Goal: Obtain resource: Obtain resource

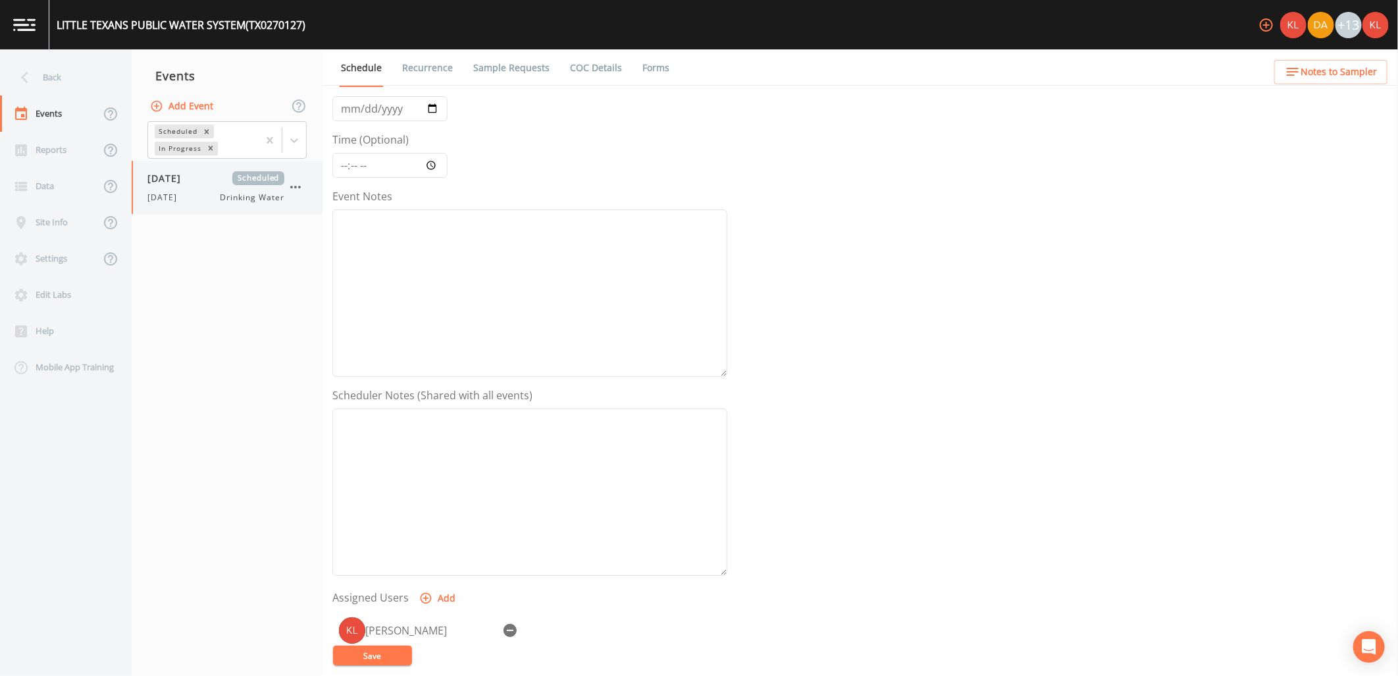
scroll to position [146, 0]
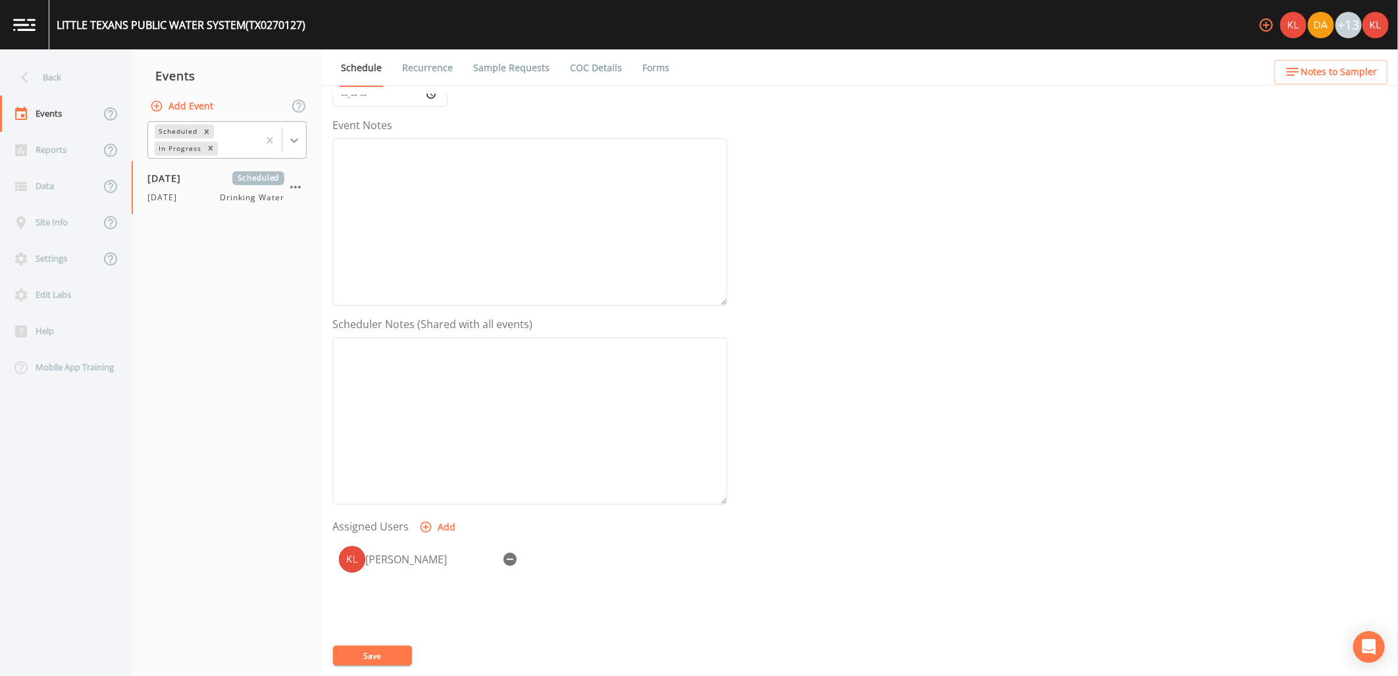
click at [292, 136] on icon at bounding box center [294, 140] width 13 height 13
click at [273, 176] on div "Completed" at bounding box center [226, 178] width 159 height 22
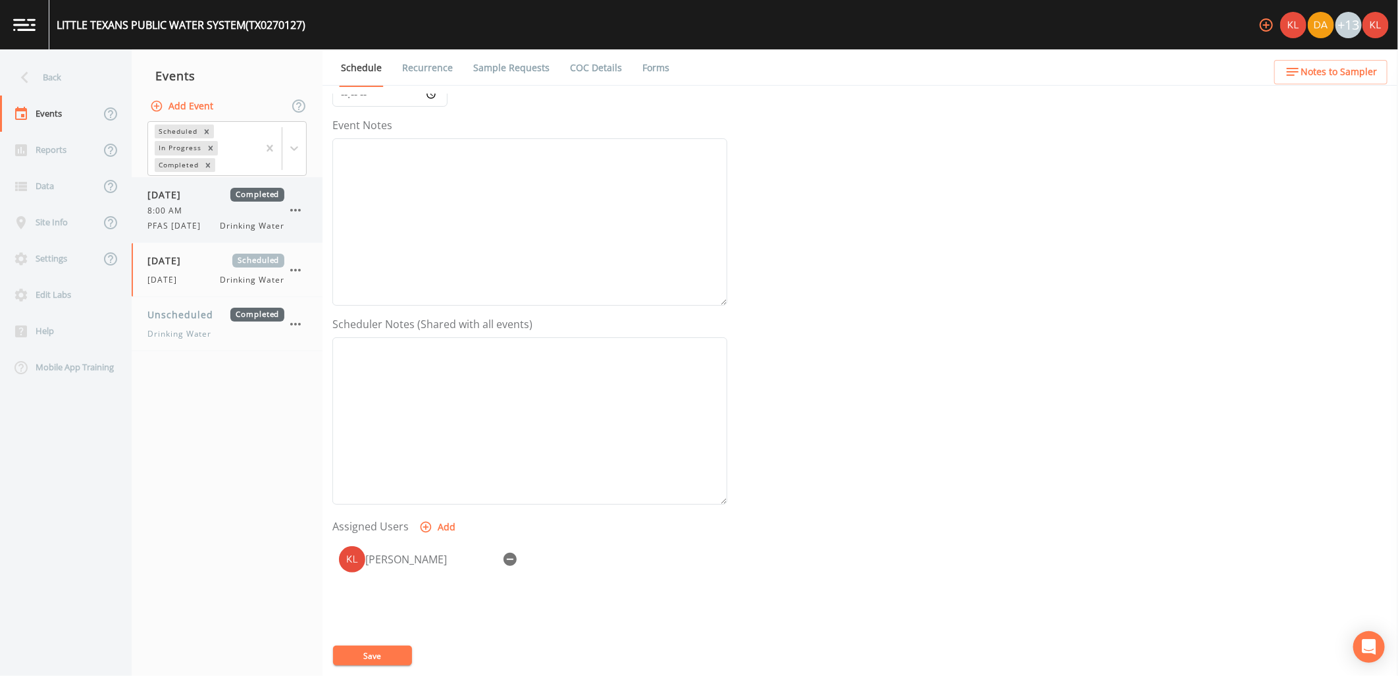
click at [192, 217] on div "[DATE] Completed 8:00 AM PFAS [DATE] Drinking Water" at bounding box center [215, 210] width 137 height 44
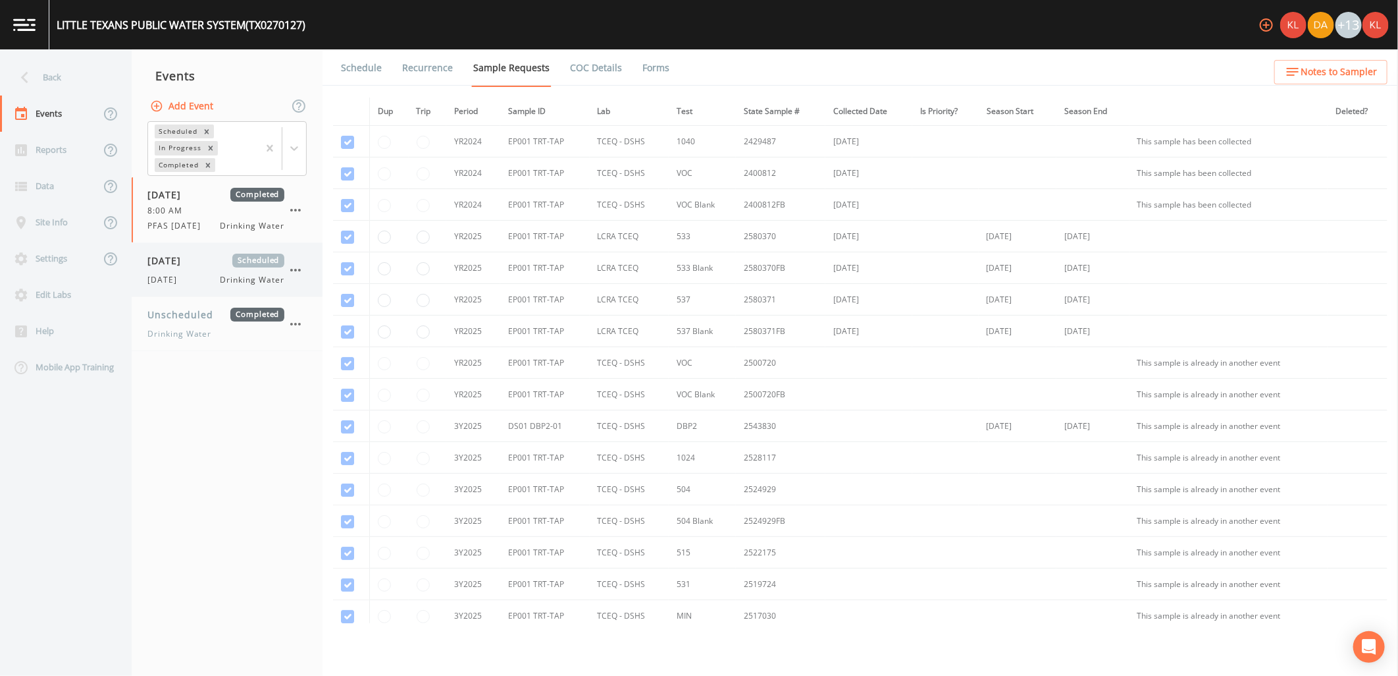
click at [211, 277] on div "[DATE] Drinking Water" at bounding box center [215, 280] width 137 height 12
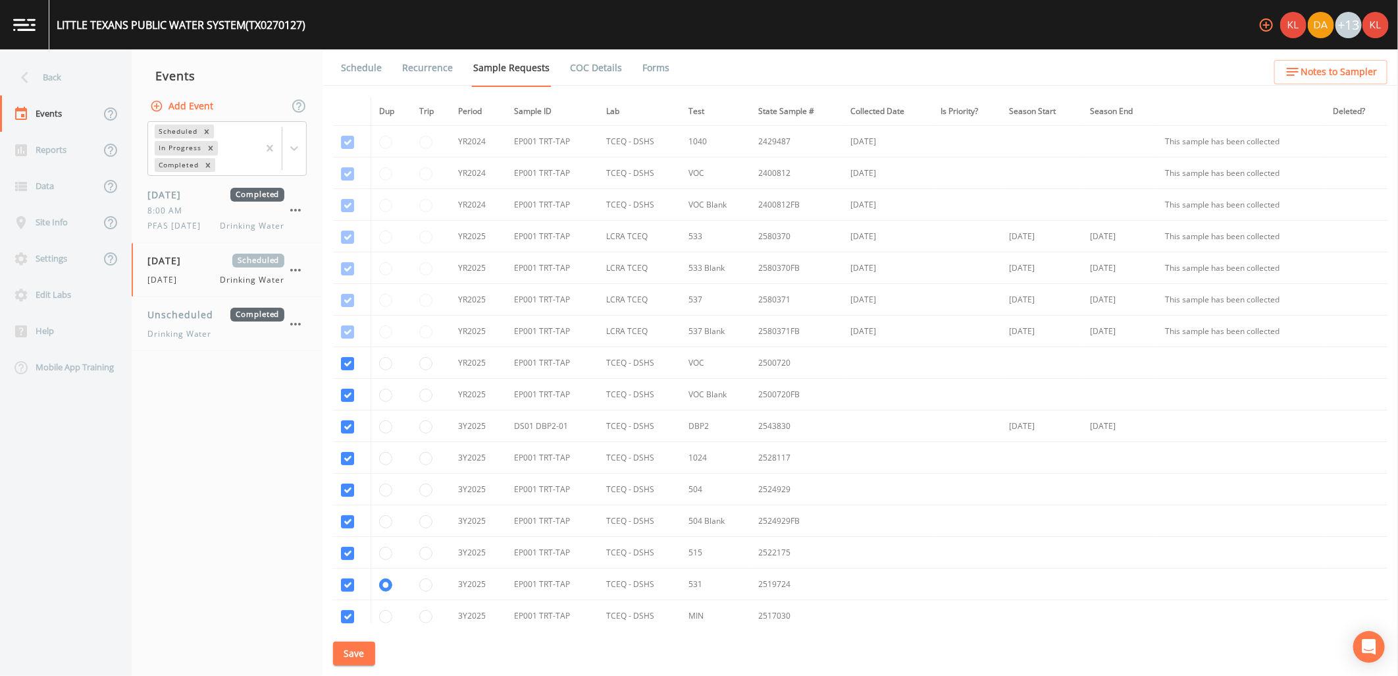
click at [38, 41] on link at bounding box center [24, 24] width 49 height 49
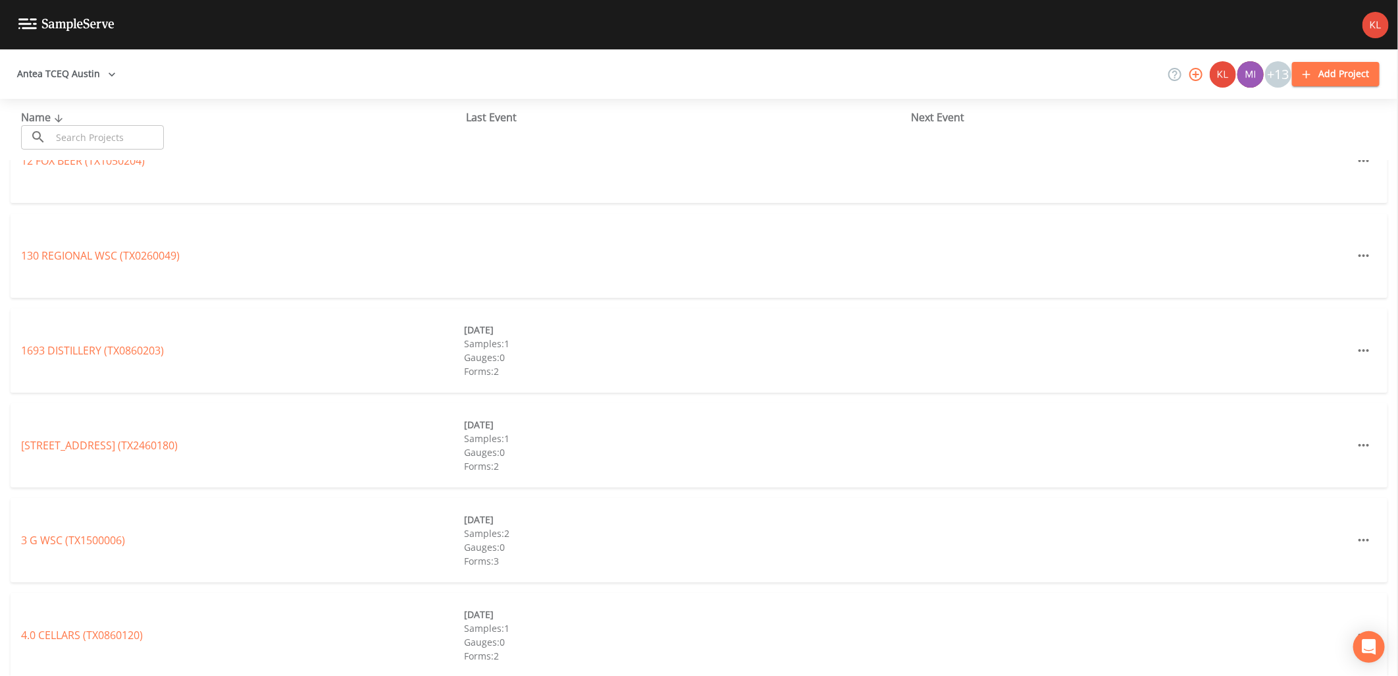
scroll to position [73, 0]
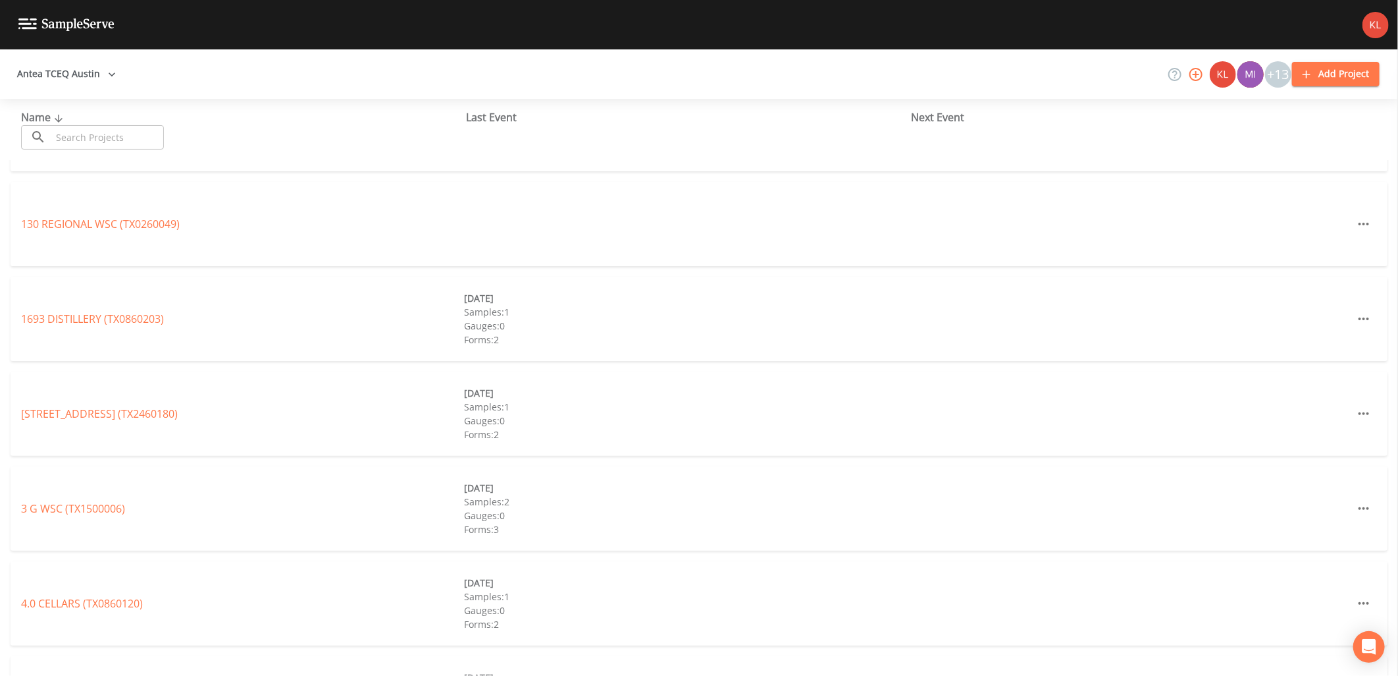
click at [132, 140] on input "text" at bounding box center [107, 137] width 113 height 24
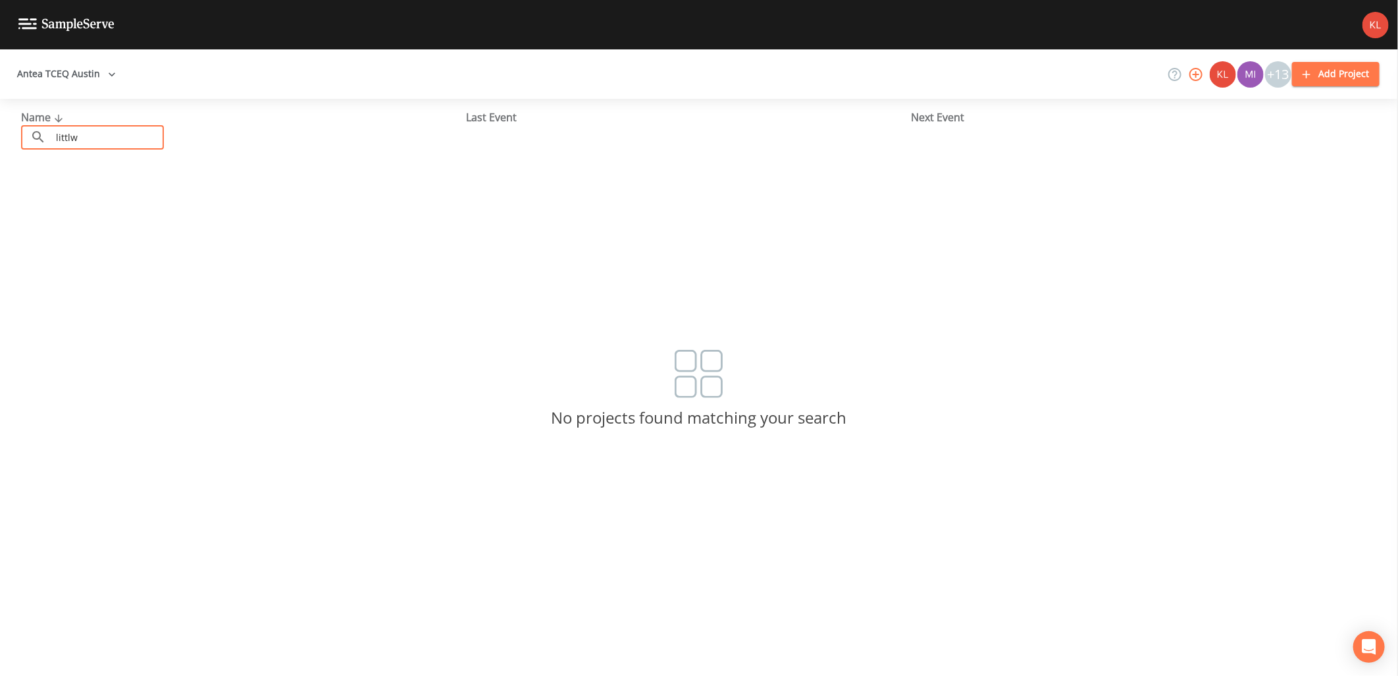
scroll to position [0, 0]
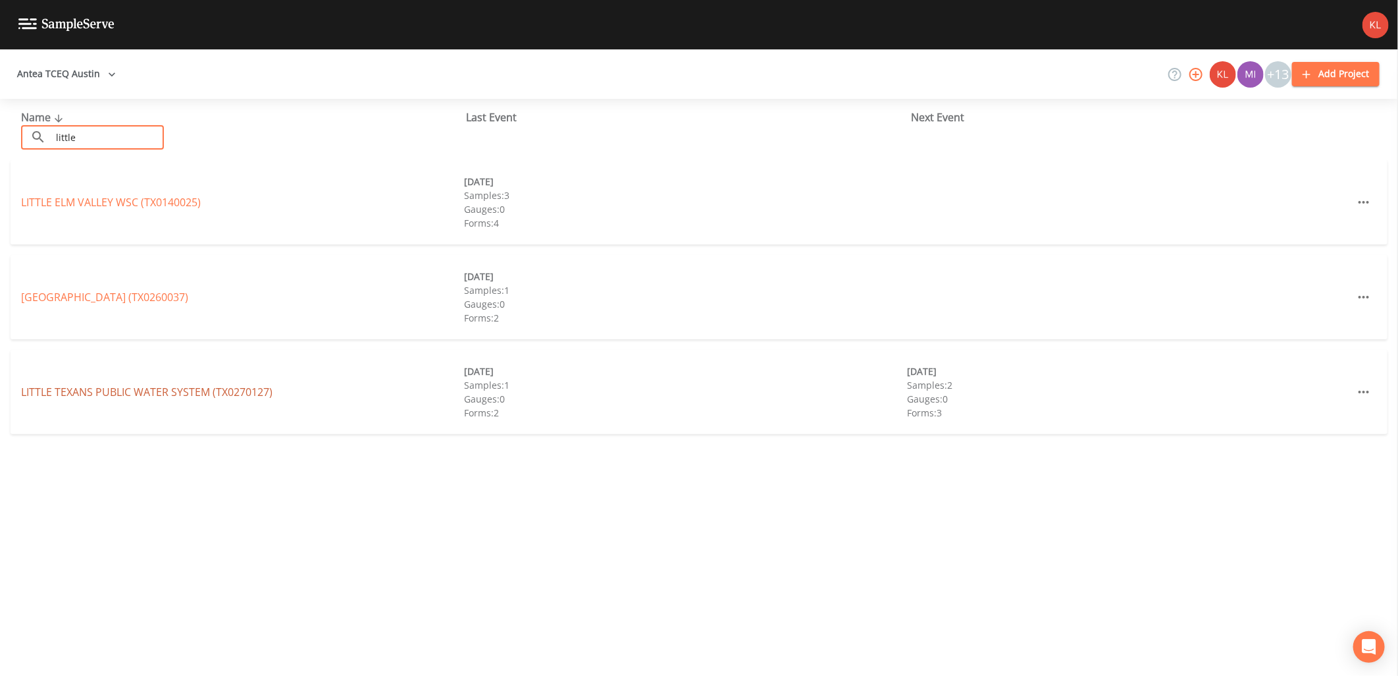
type input "little"
click at [126, 396] on link "LITTLE TEXANS PUBLIC WATER SYSTEM (TX0270127)" at bounding box center [147, 392] width 252 height 14
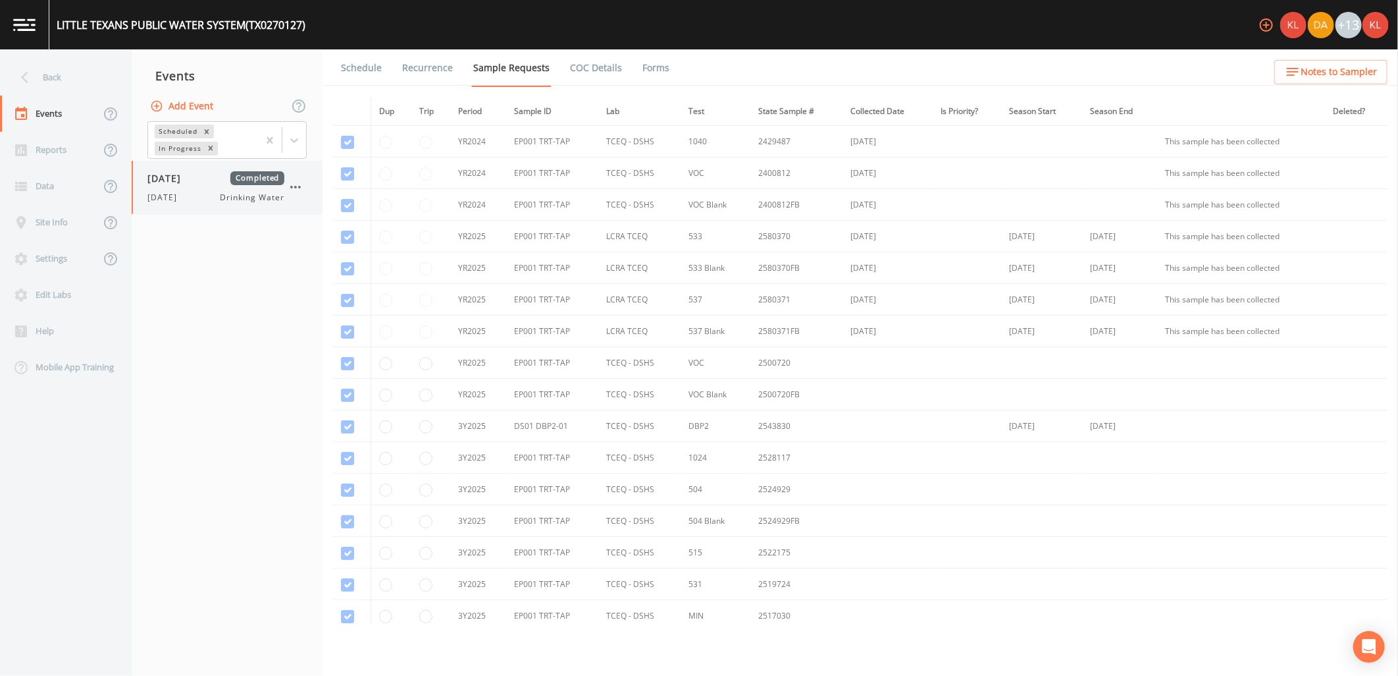
click at [226, 202] on span "Drinking Water" at bounding box center [253, 198] width 64 height 12
click at [641, 80] on link "Forms" at bounding box center [656, 67] width 31 height 37
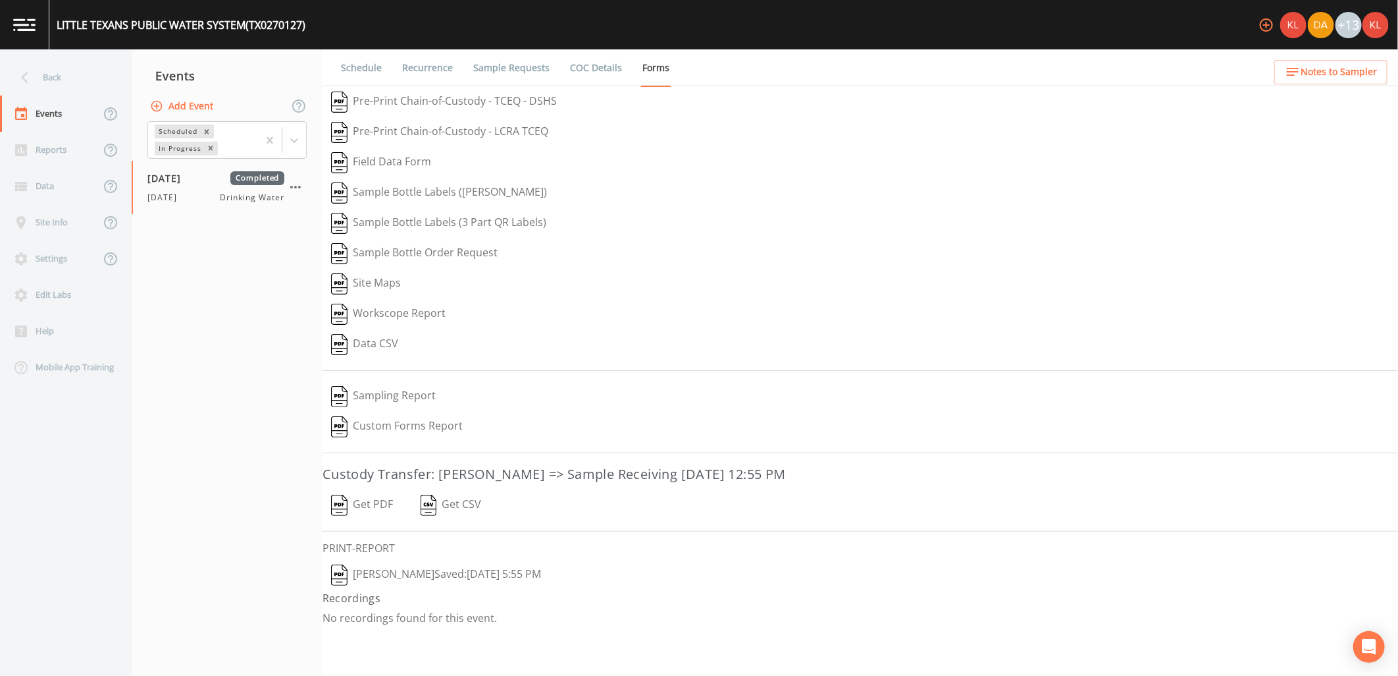
click at [379, 498] on button "Get PDF" at bounding box center [362, 505] width 79 height 30
click at [26, 29] on img at bounding box center [24, 24] width 22 height 13
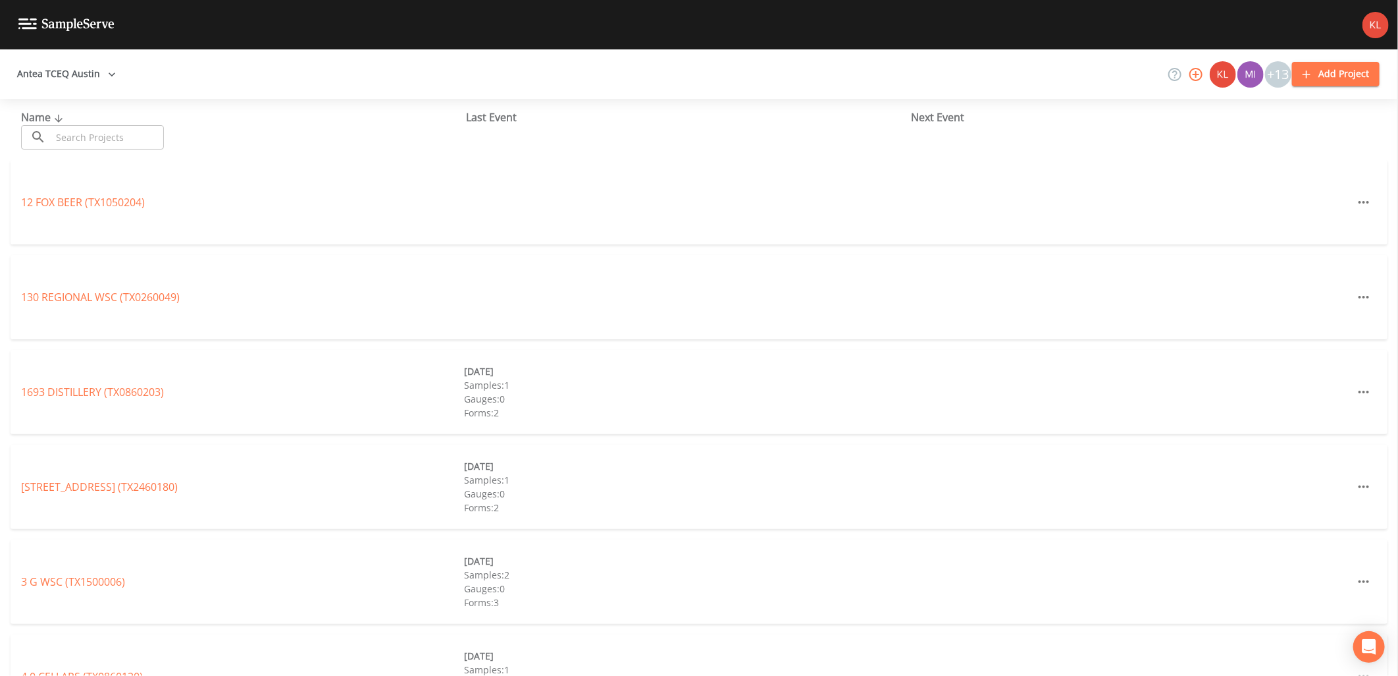
click at [117, 146] on input "text" at bounding box center [107, 137] width 113 height 24
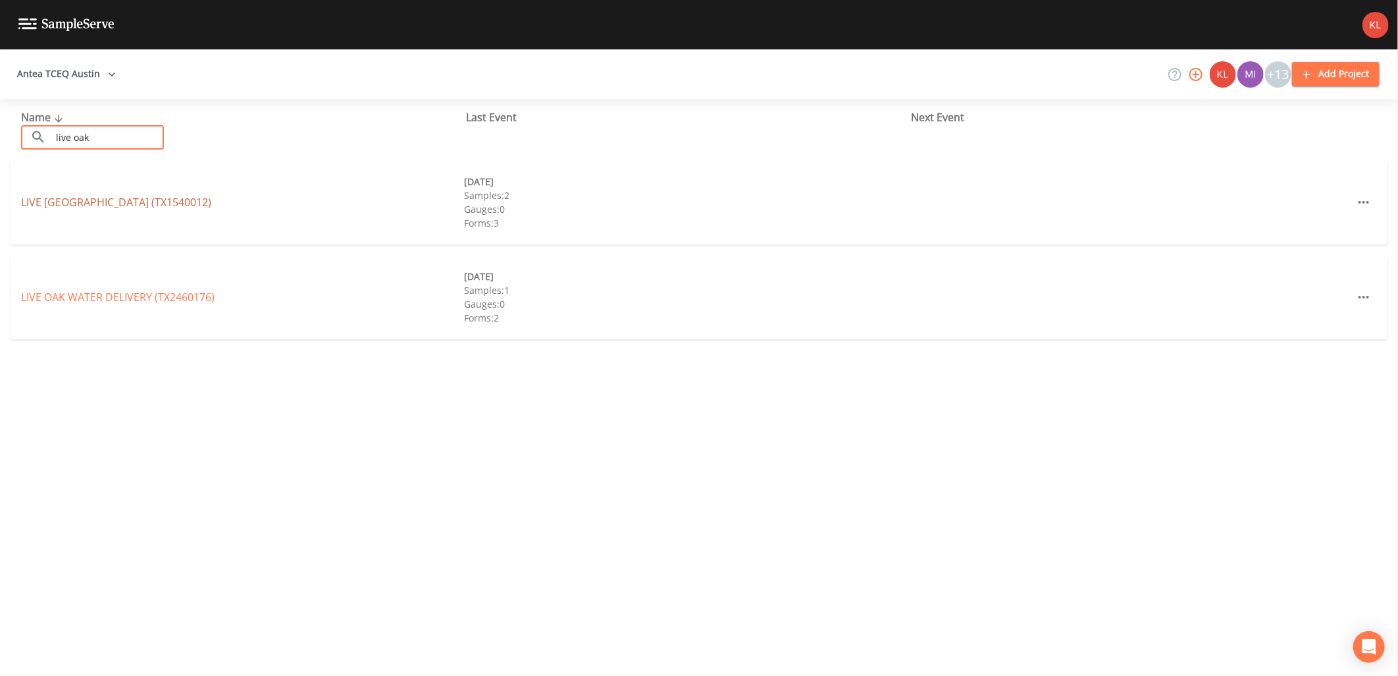
type input "live oak"
click at [142, 195] on link "LIVE [GEOGRAPHIC_DATA] (TX1540012)" at bounding box center [116, 202] width 190 height 14
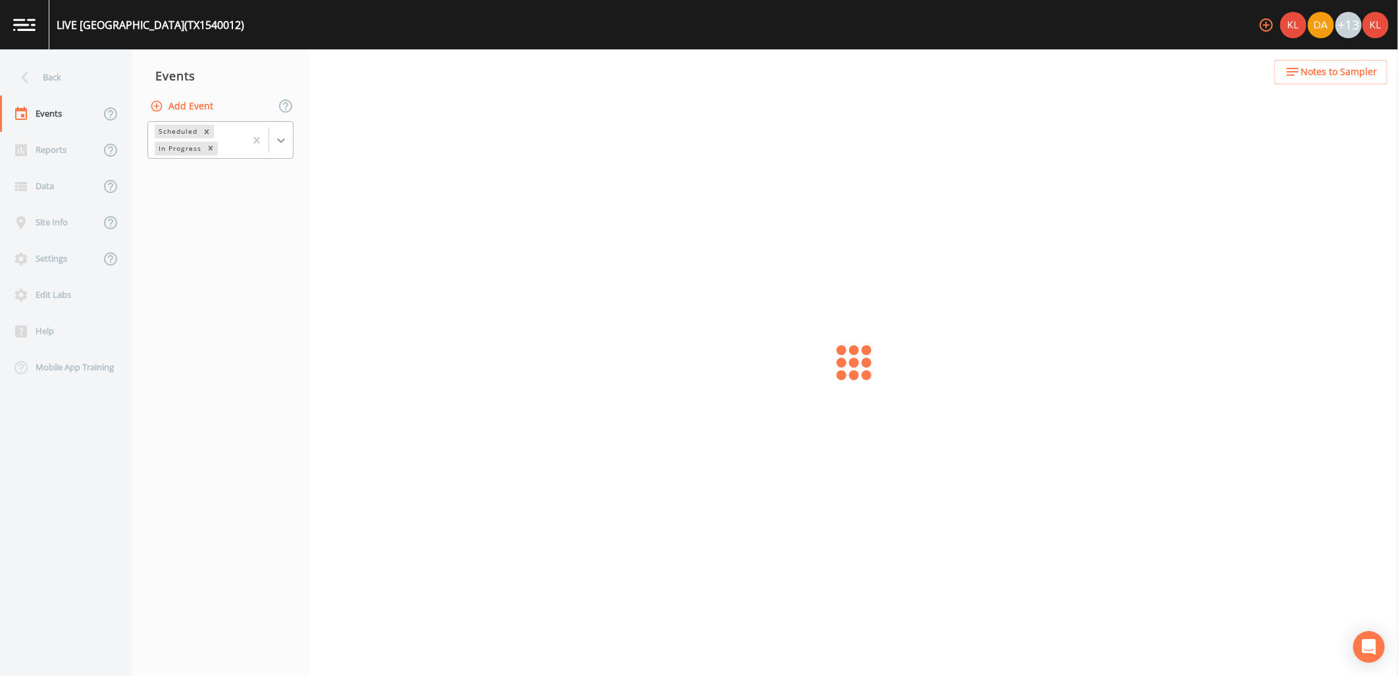
click at [275, 147] on div at bounding box center [281, 140] width 24 height 24
click at [261, 187] on div "Completed" at bounding box center [220, 178] width 146 height 22
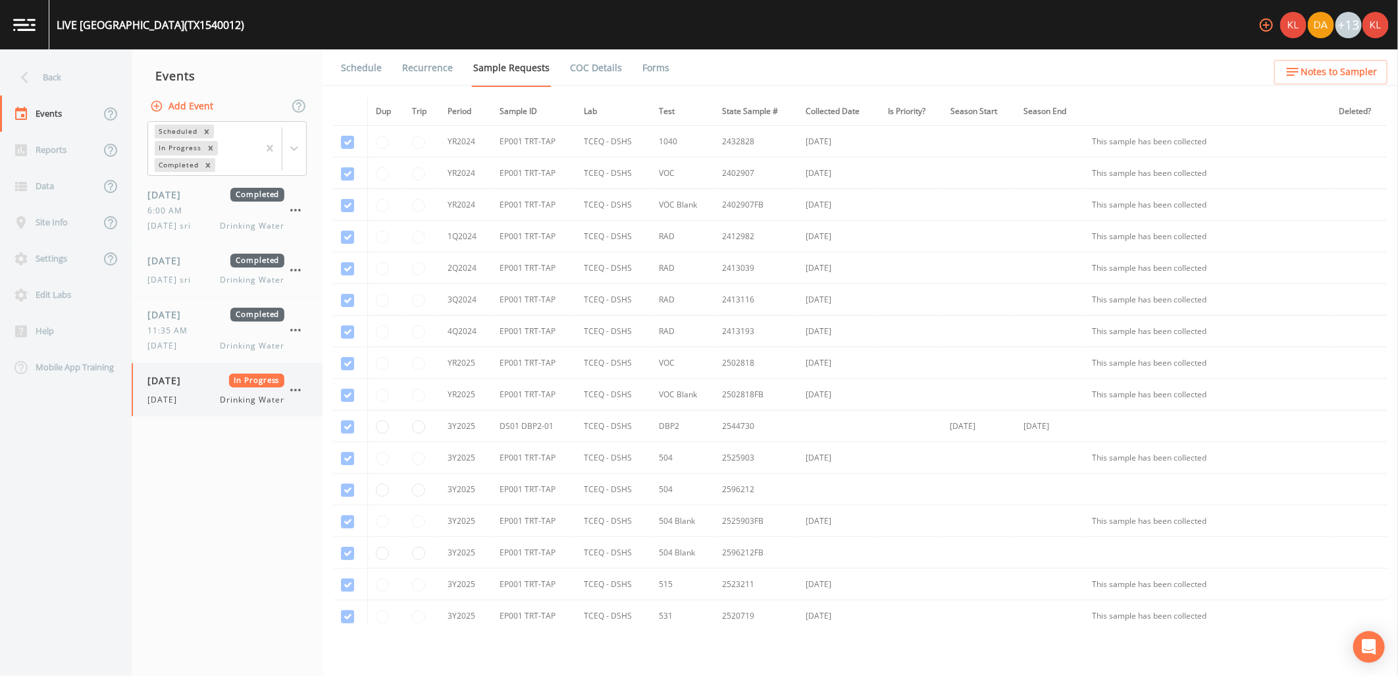
click at [190, 373] on span "[DATE]" at bounding box center [168, 380] width 43 height 14
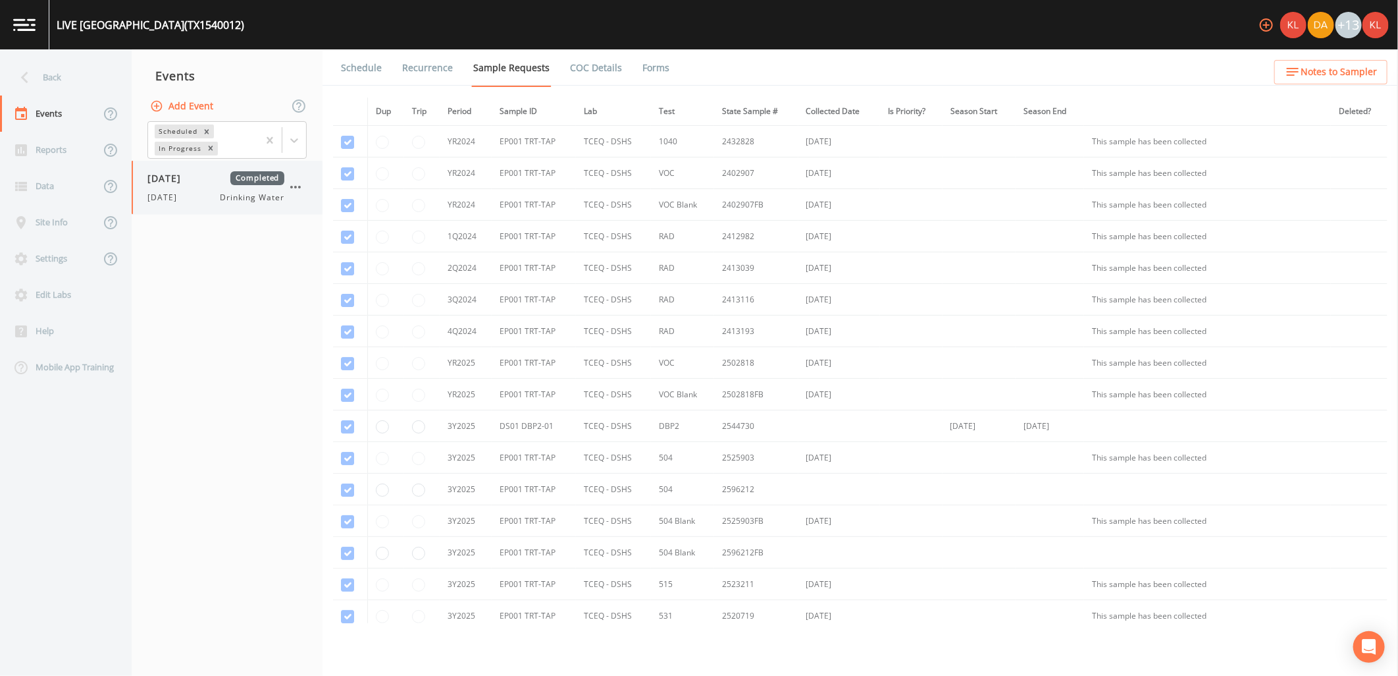
click at [228, 175] on div "08/18/2025 Completed" at bounding box center [215, 178] width 137 height 14
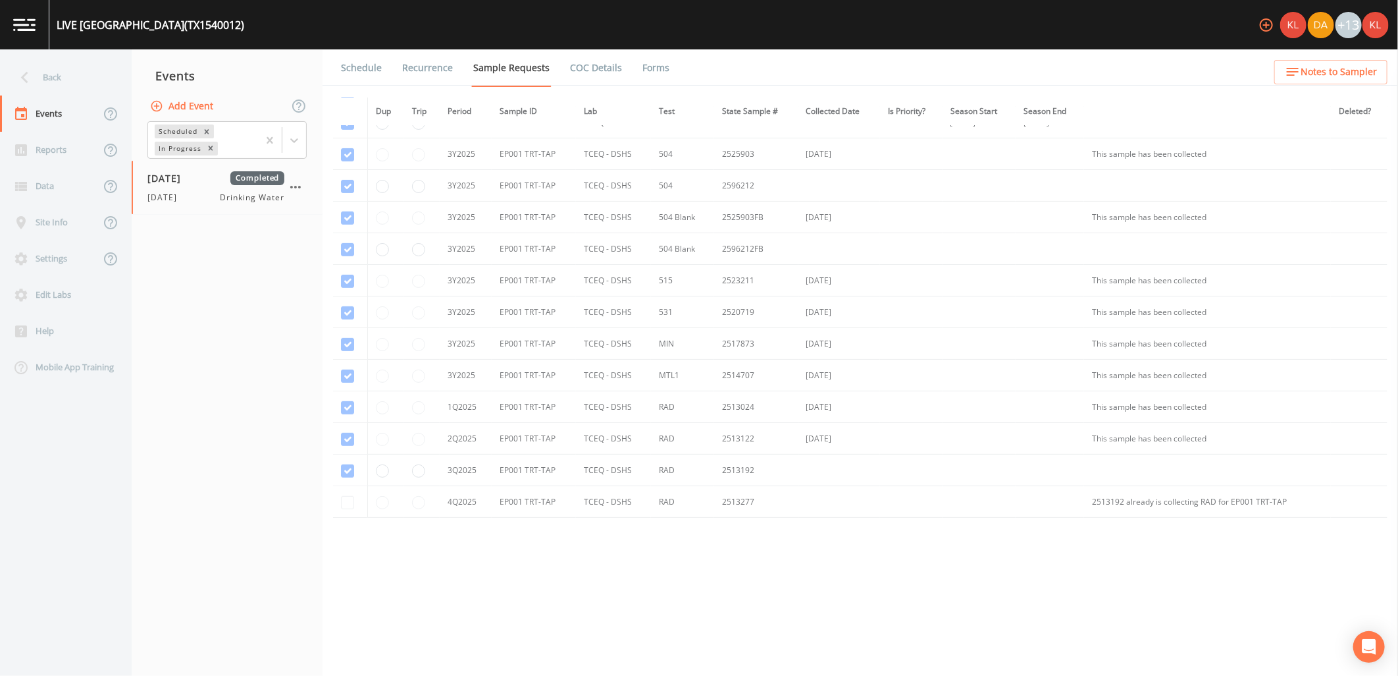
click at [660, 66] on link "Forms" at bounding box center [656, 67] width 31 height 37
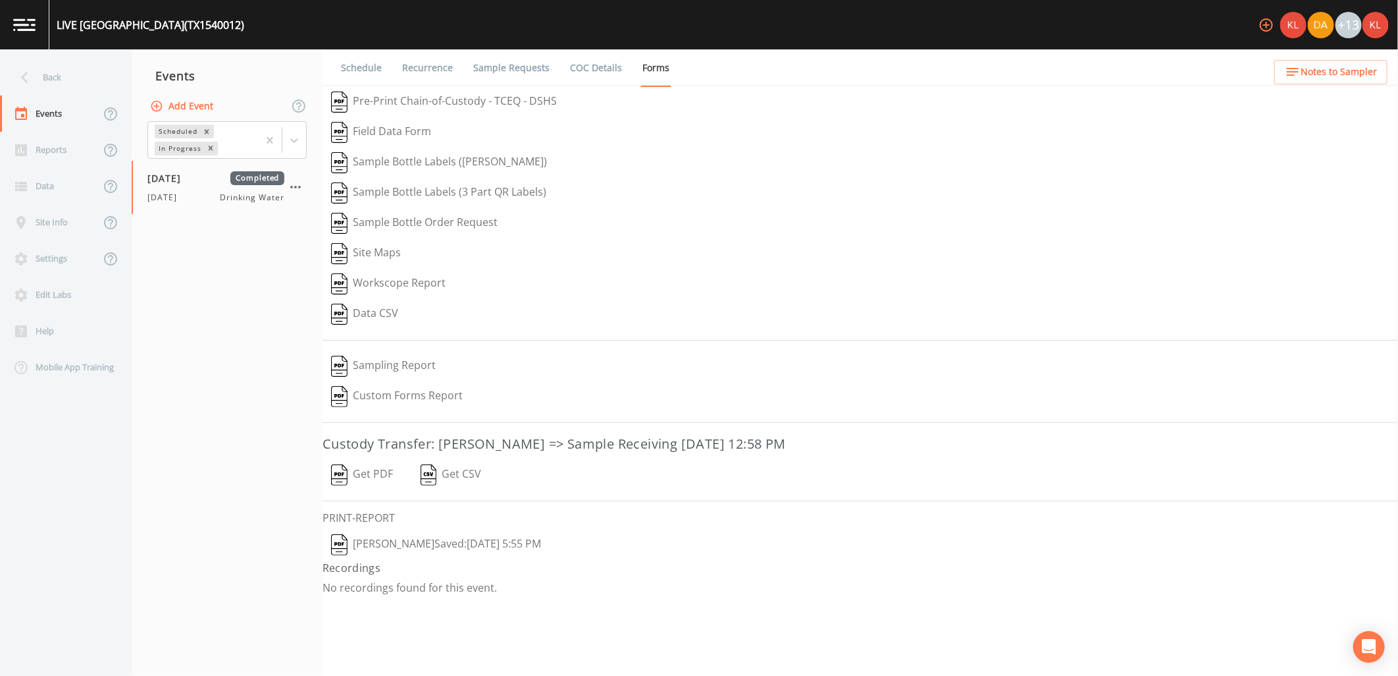
click at [375, 475] on button "Get PDF" at bounding box center [362, 475] width 79 height 30
click at [40, 22] on link at bounding box center [24, 24] width 49 height 49
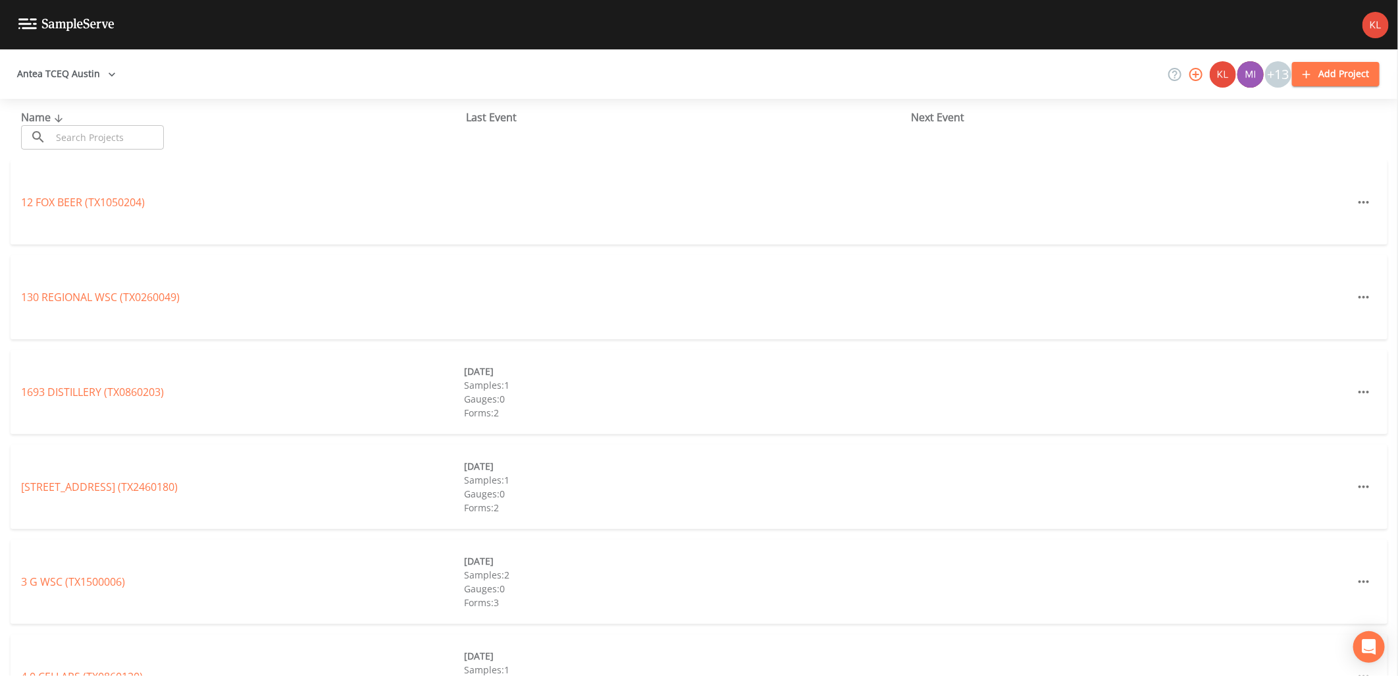
click at [96, 143] on input "text" at bounding box center [107, 137] width 113 height 24
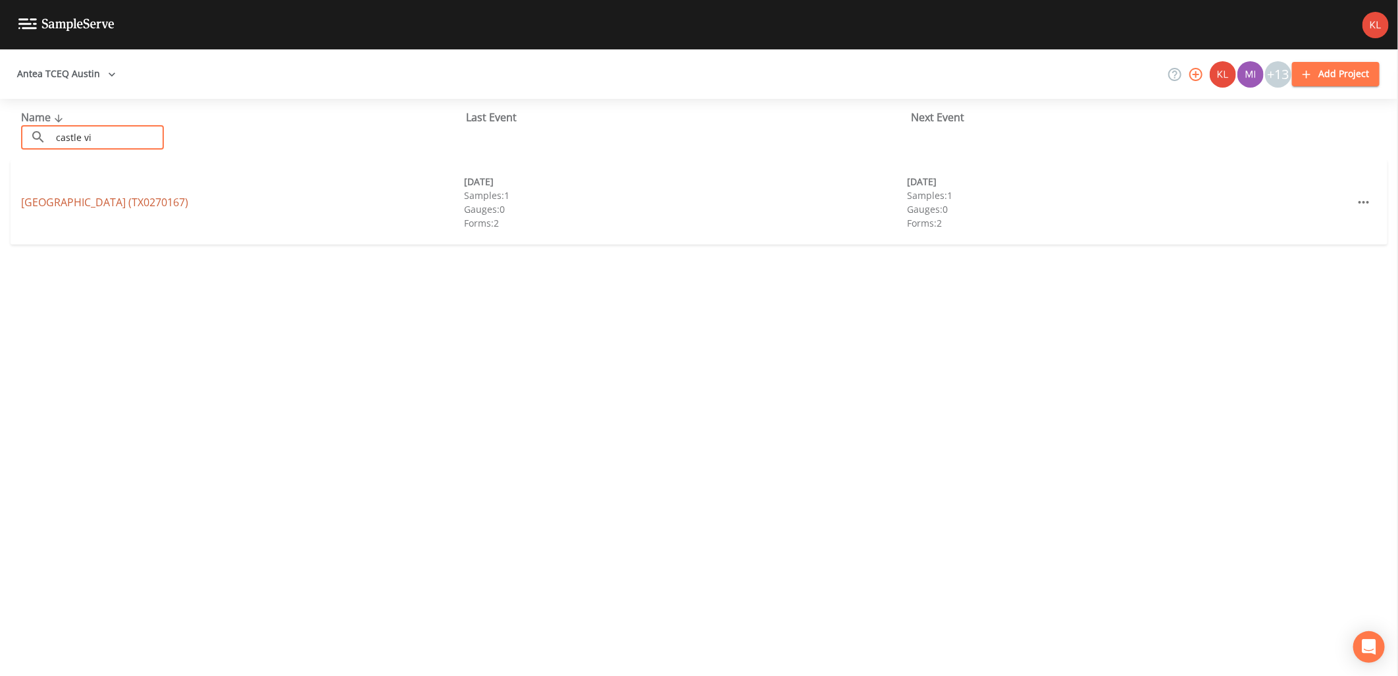
type input "castle vi"
click at [79, 207] on link "CASTLE VIEW RV PARK (TX0270167)" at bounding box center [104, 202] width 167 height 14
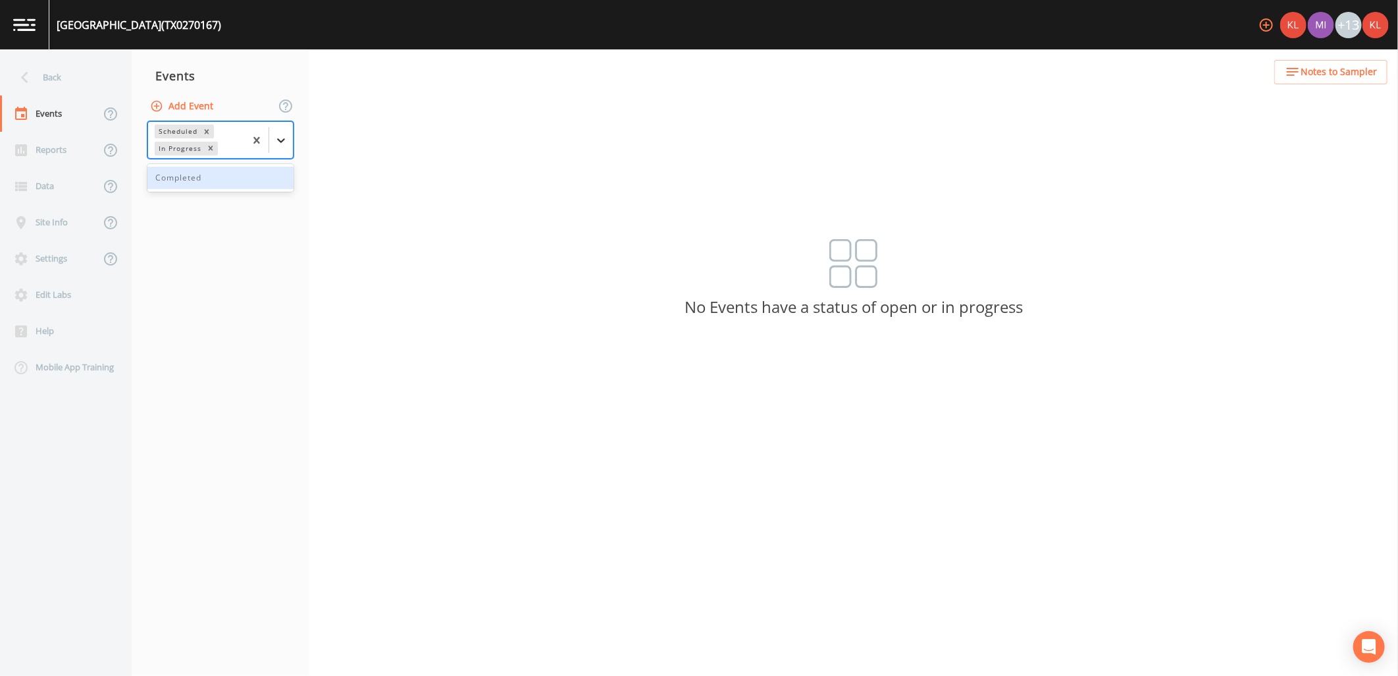
click at [288, 151] on div at bounding box center [281, 140] width 24 height 24
click at [261, 174] on div "Completed" at bounding box center [220, 178] width 146 height 22
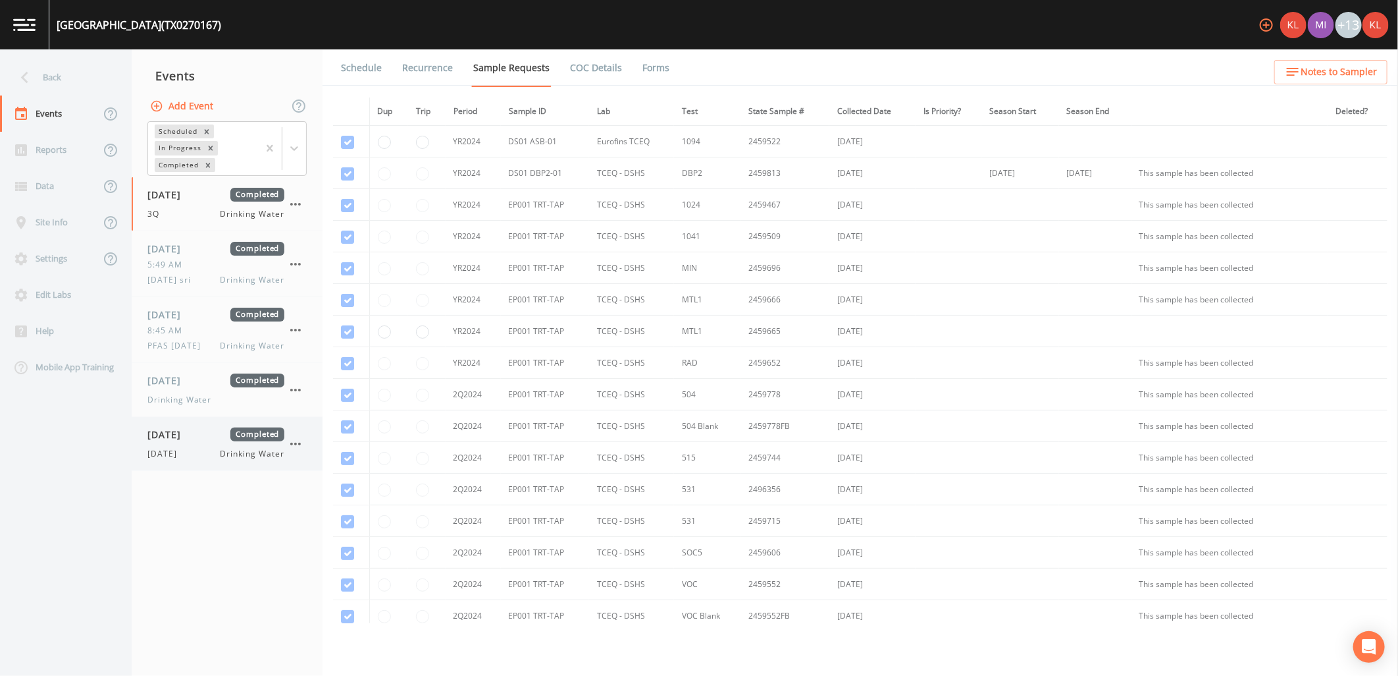
click at [180, 467] on div "[DATE] Completed [DATE] Drinking Water" at bounding box center [227, 443] width 191 height 53
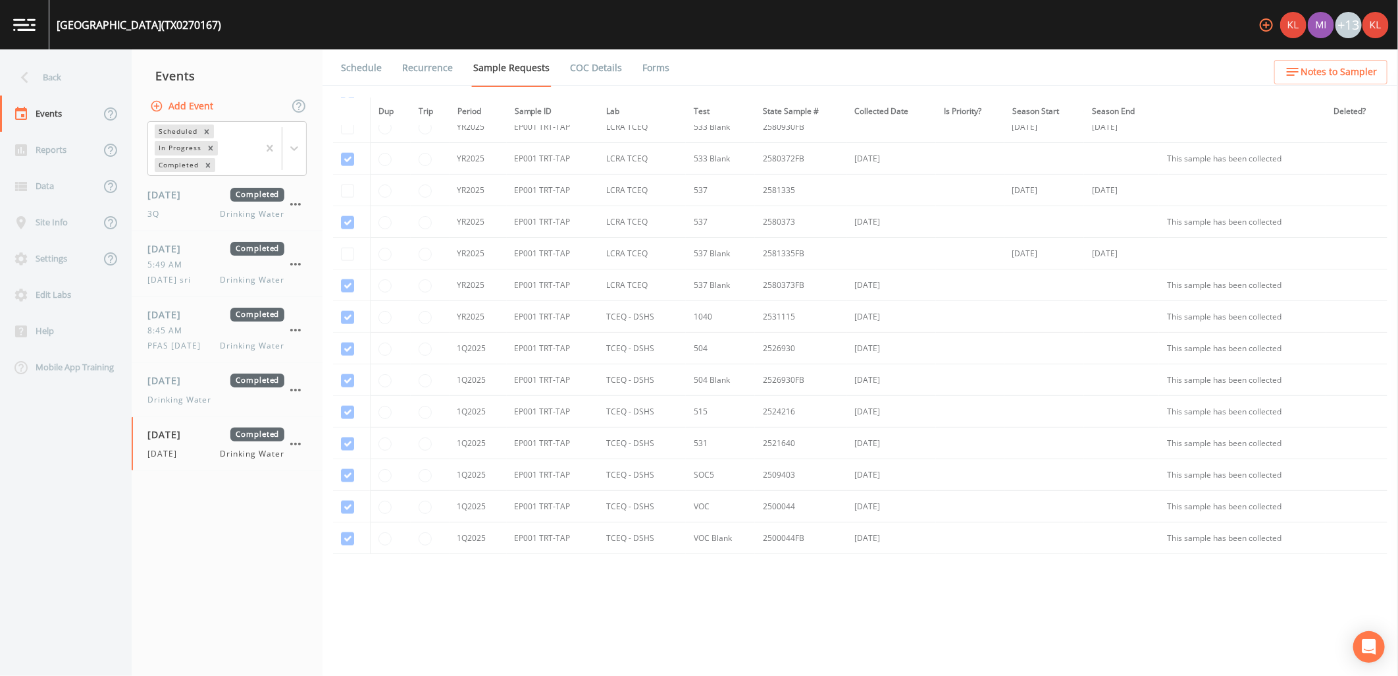
scroll to position [1023, 0]
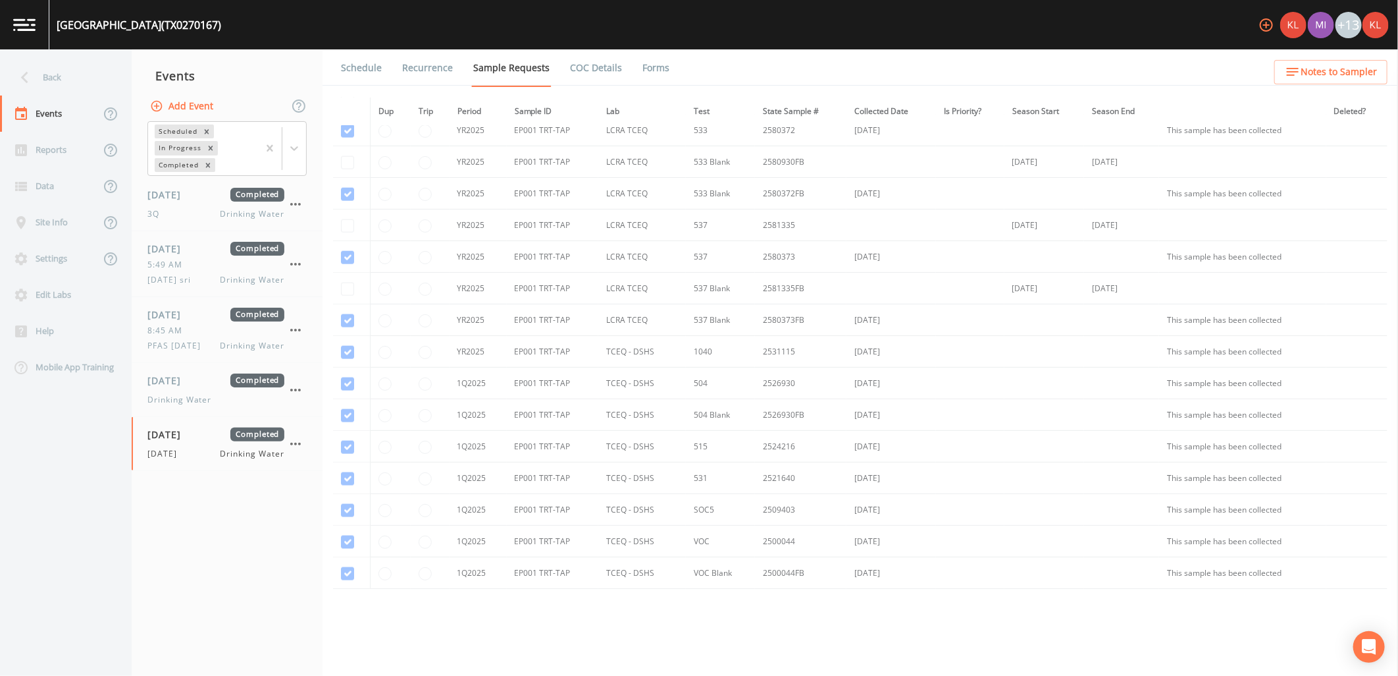
click at [666, 74] on ul "Schedule Recurrence Sample Requests COC Details Forms" at bounding box center [861, 67] width 1076 height 36
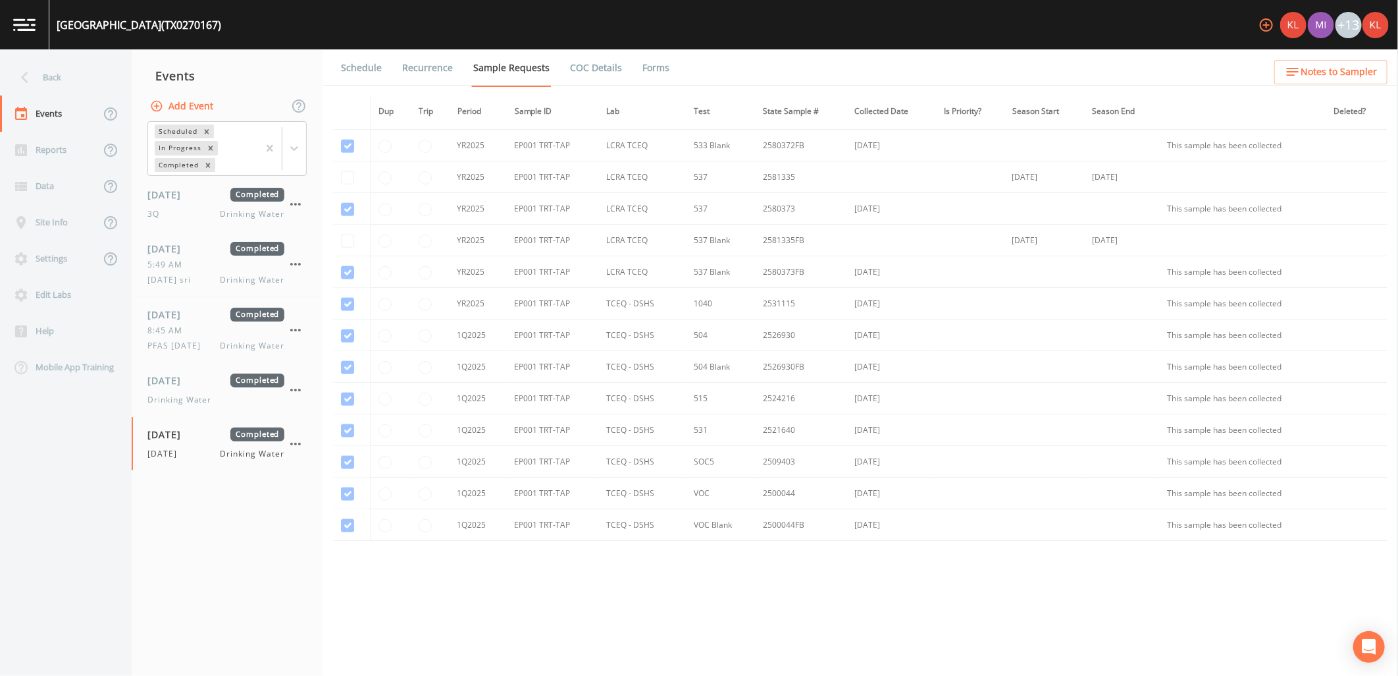
scroll to position [1096, 0]
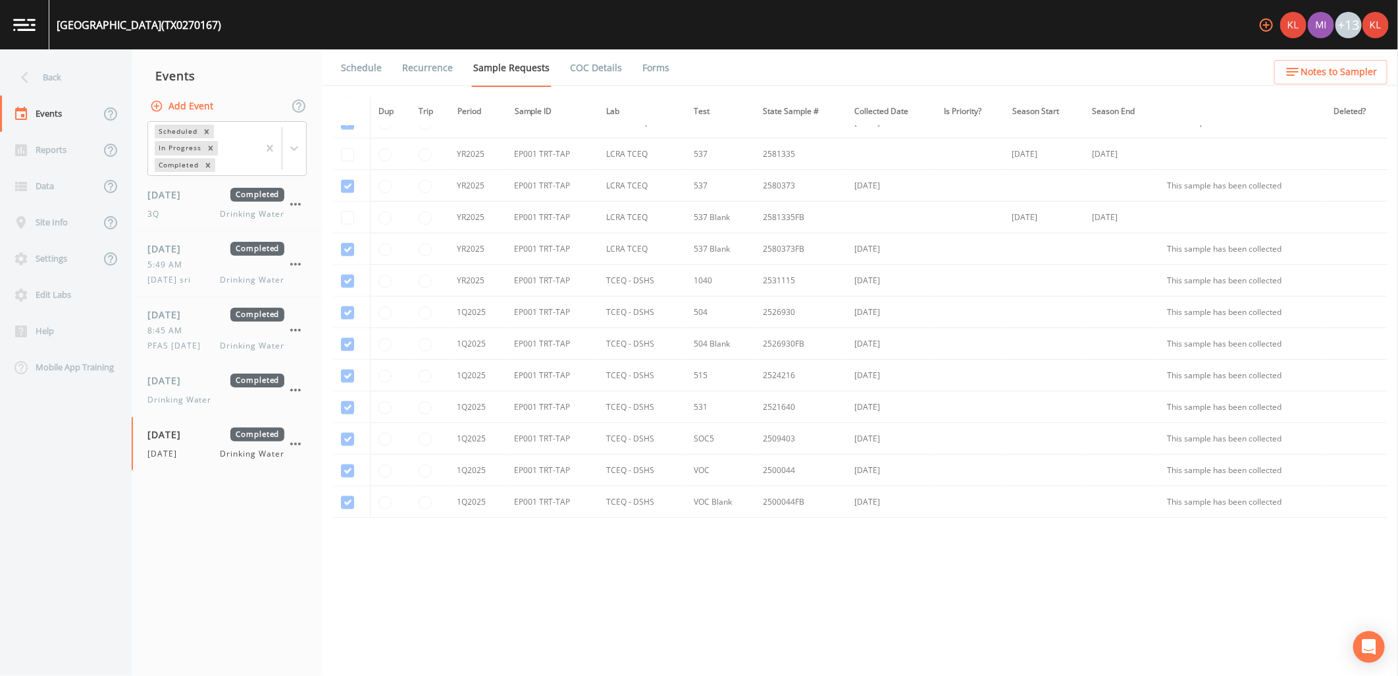
click at [642, 66] on link "Forms" at bounding box center [656, 67] width 31 height 37
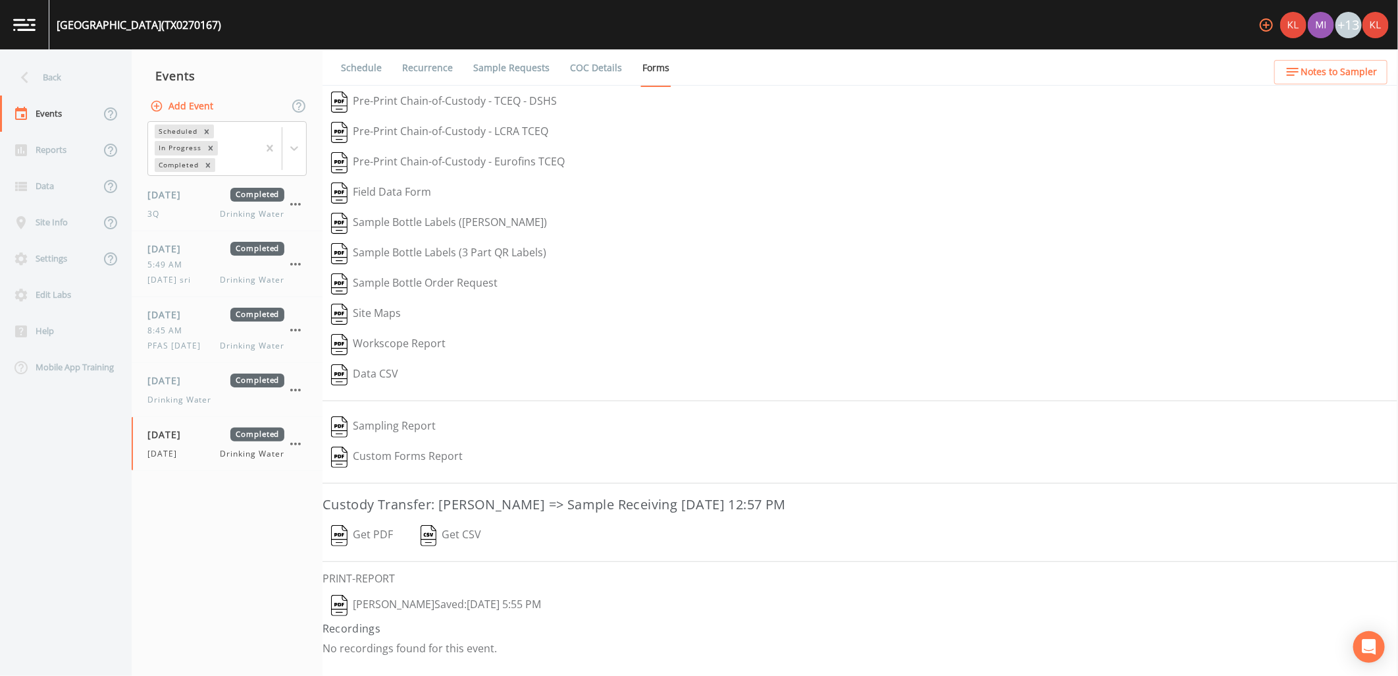
click at [340, 529] on img "button" at bounding box center [339, 535] width 16 height 21
click at [30, 24] on img at bounding box center [24, 24] width 22 height 13
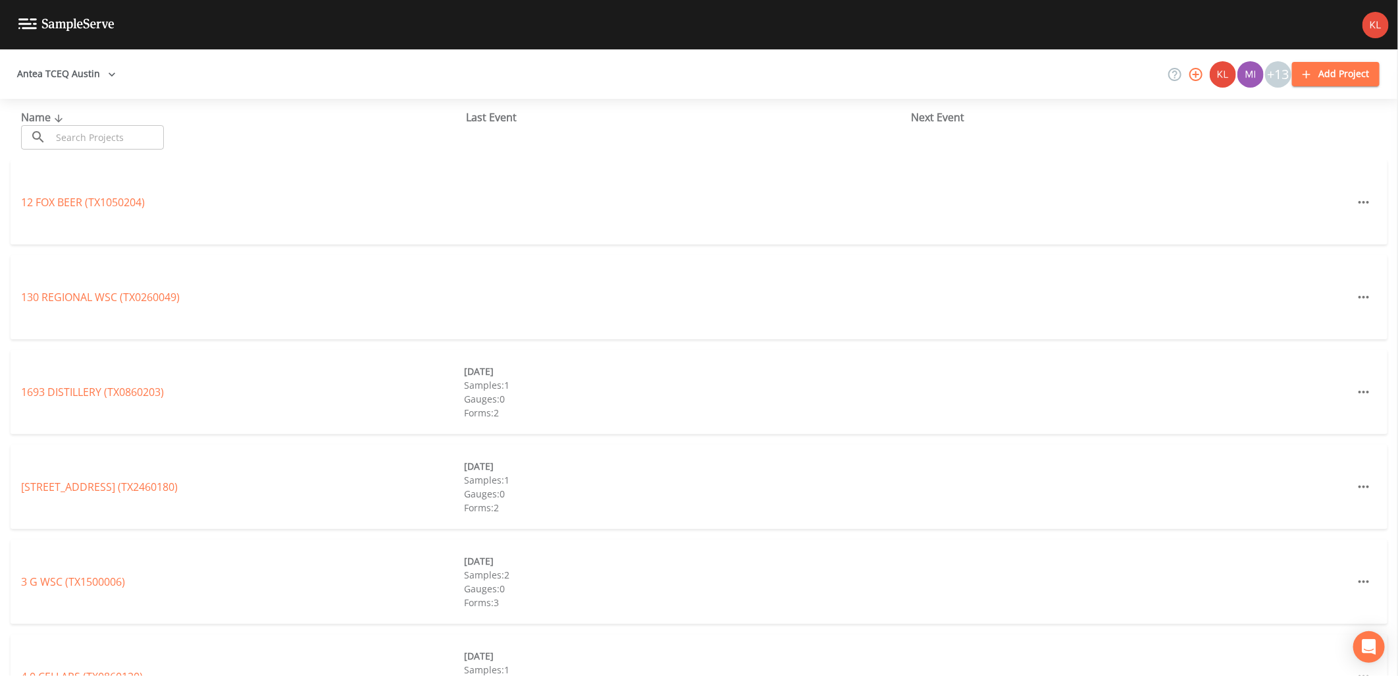
click at [99, 124] on div "Name ​ ​" at bounding box center [243, 129] width 445 height 40
click at [100, 128] on input "text" at bounding box center [107, 137] width 113 height 24
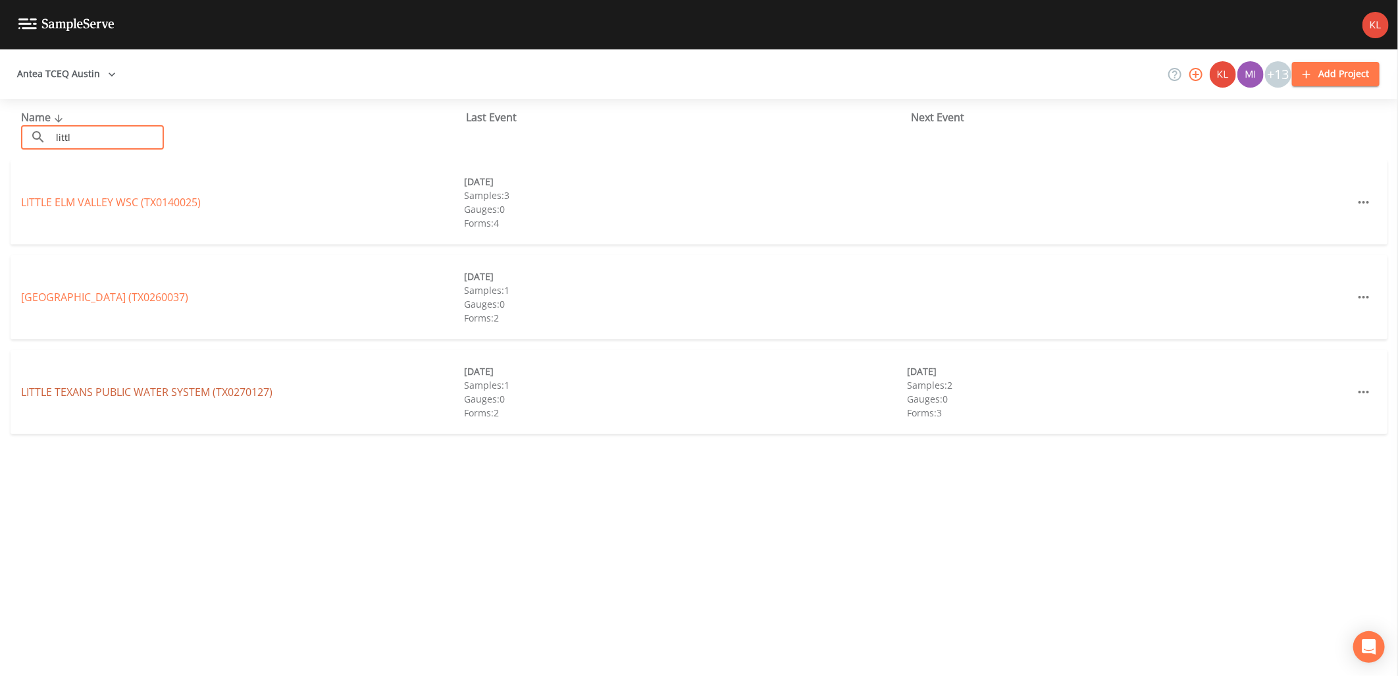
type input "littl"
click at [68, 385] on link "LITTLE TEXANS PUBLIC WATER SYSTEM (TX0270127)" at bounding box center [147, 392] width 252 height 14
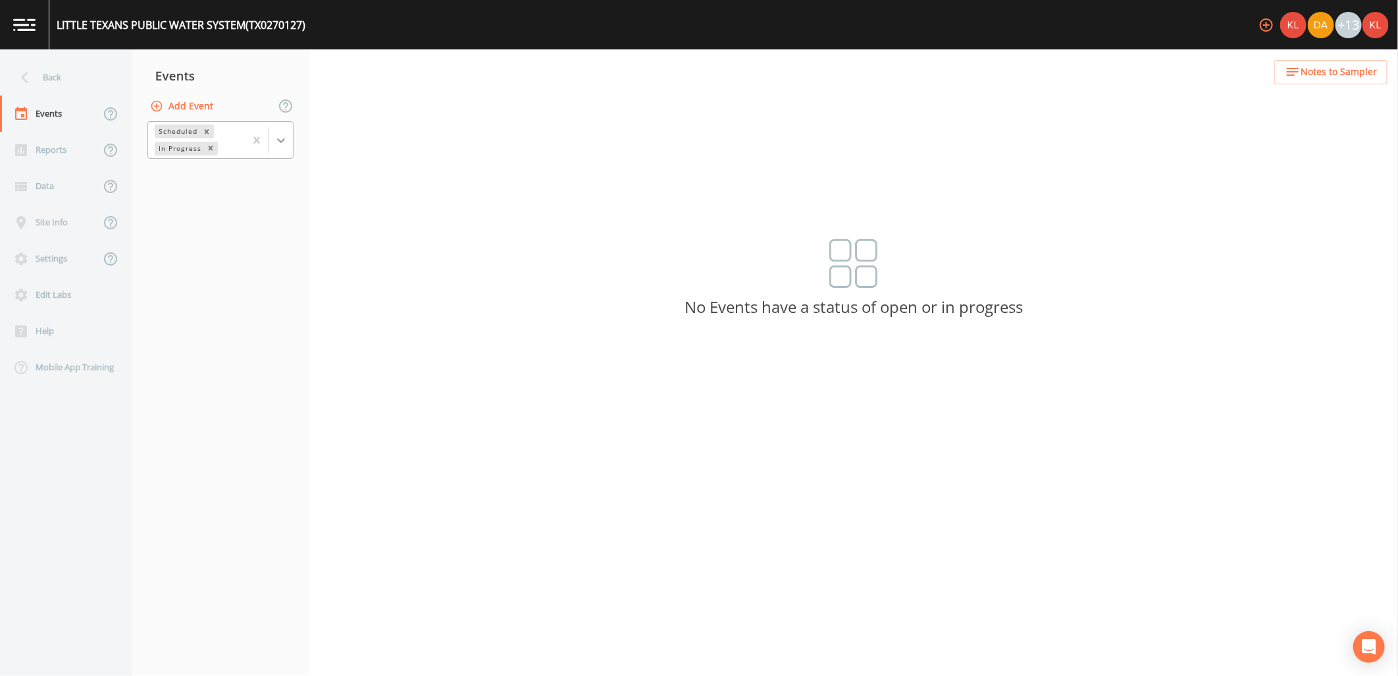
click at [290, 132] on div at bounding box center [281, 140] width 24 height 24
click at [267, 186] on div "Completed" at bounding box center [220, 178] width 146 height 22
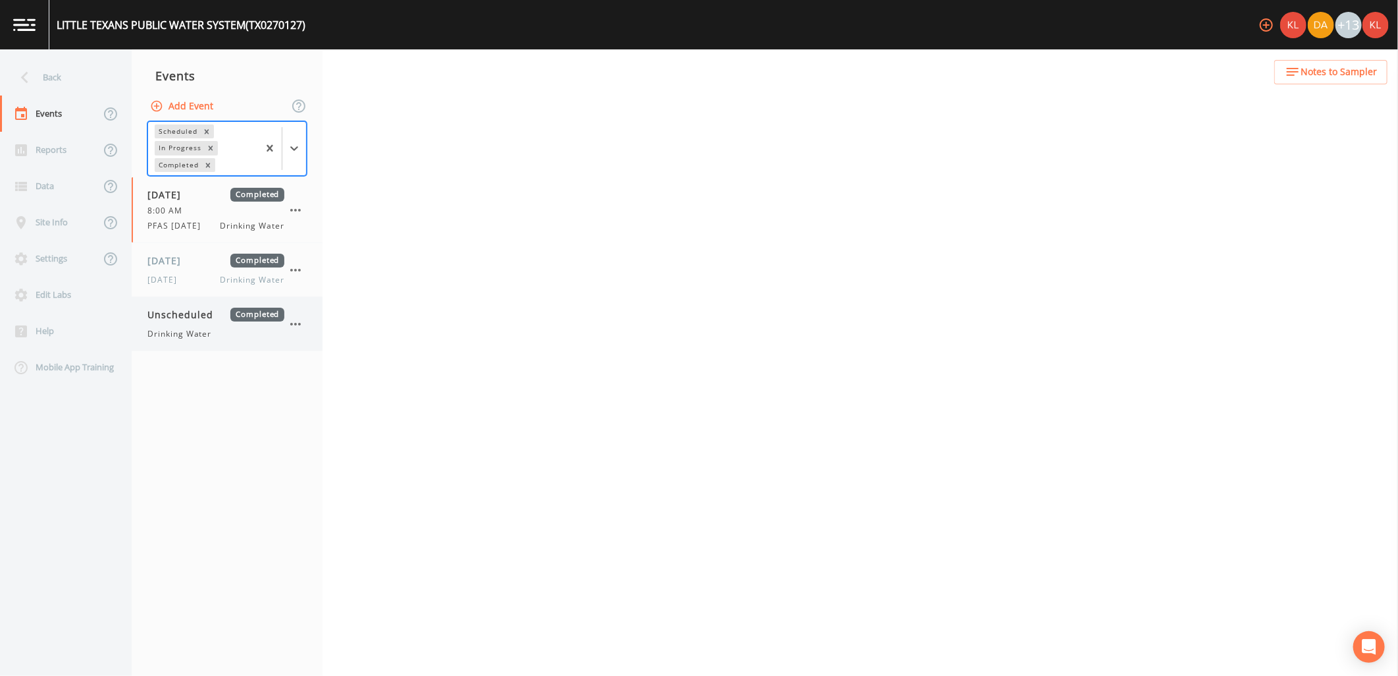
click at [226, 324] on div "Unscheduled Completed Drinking Water" at bounding box center [215, 323] width 137 height 32
click at [211, 267] on div "[DATE] Completed [DATE] Drinking Water" at bounding box center [215, 269] width 137 height 32
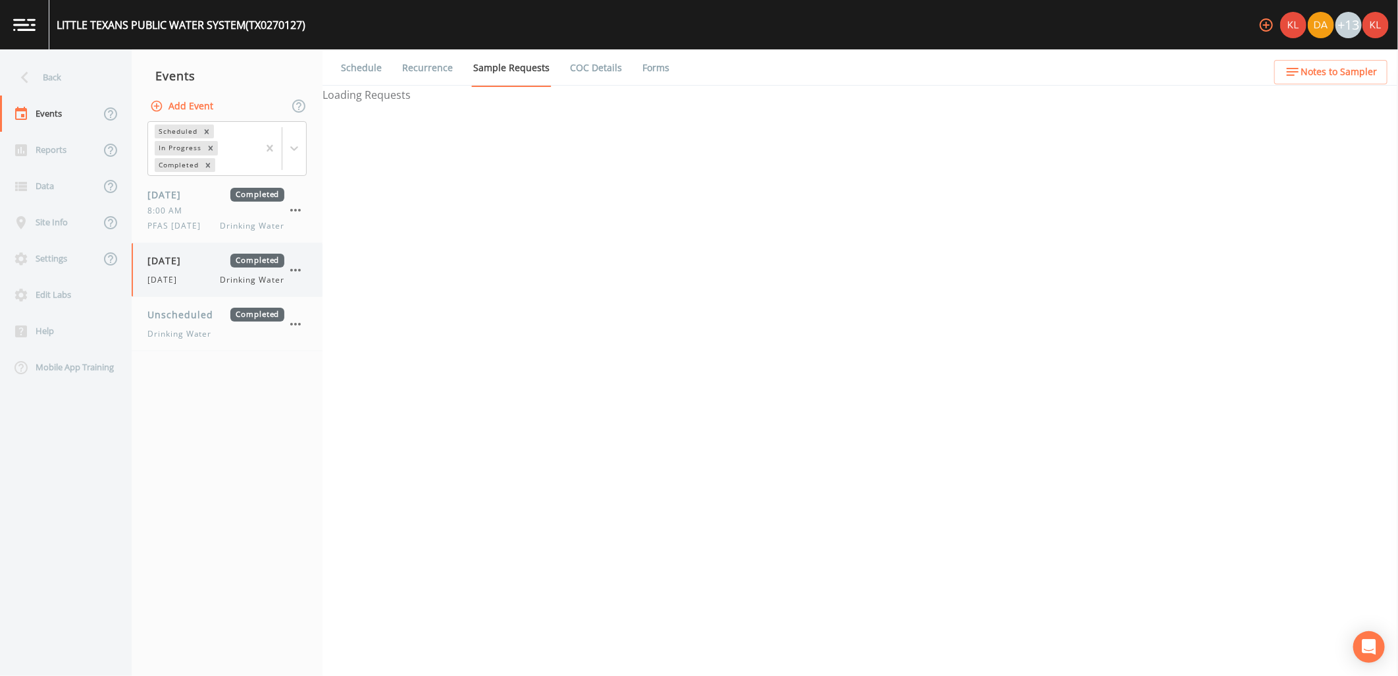
click at [257, 275] on span "Drinking Water" at bounding box center [253, 280] width 64 height 12
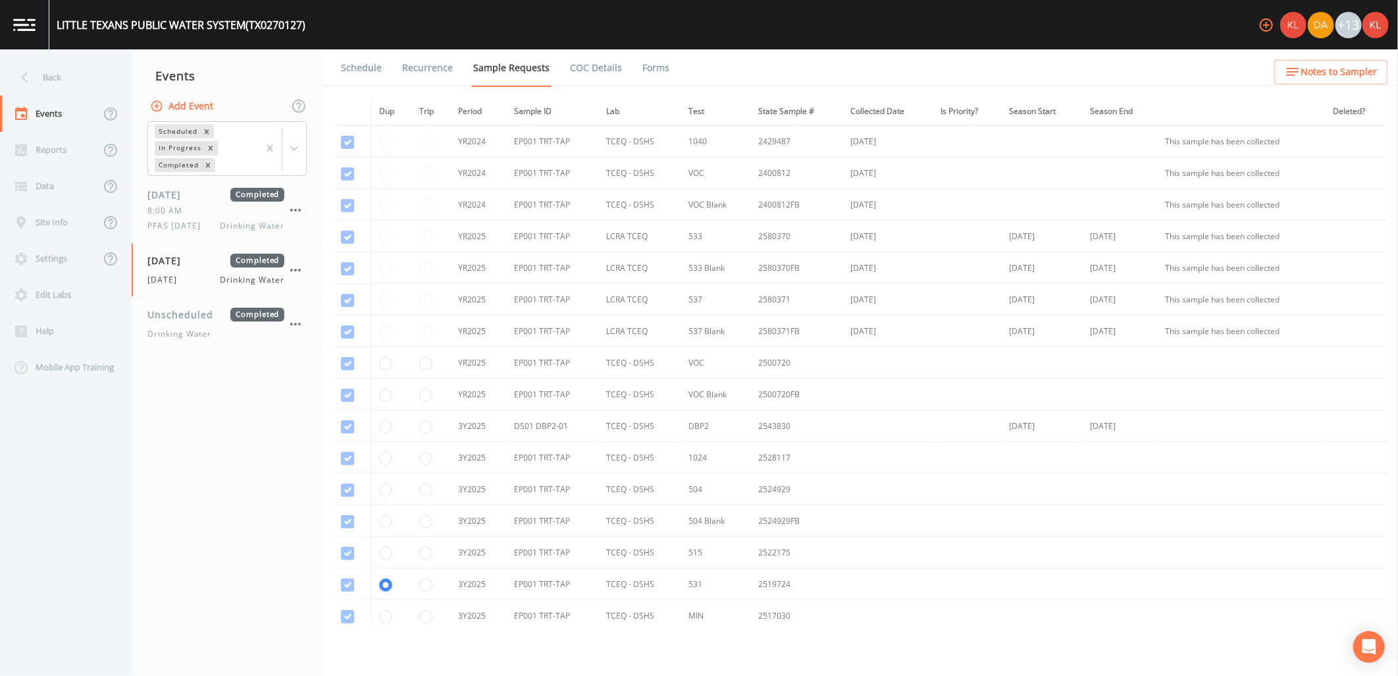
click at [663, 74] on link "Forms" at bounding box center [656, 67] width 31 height 37
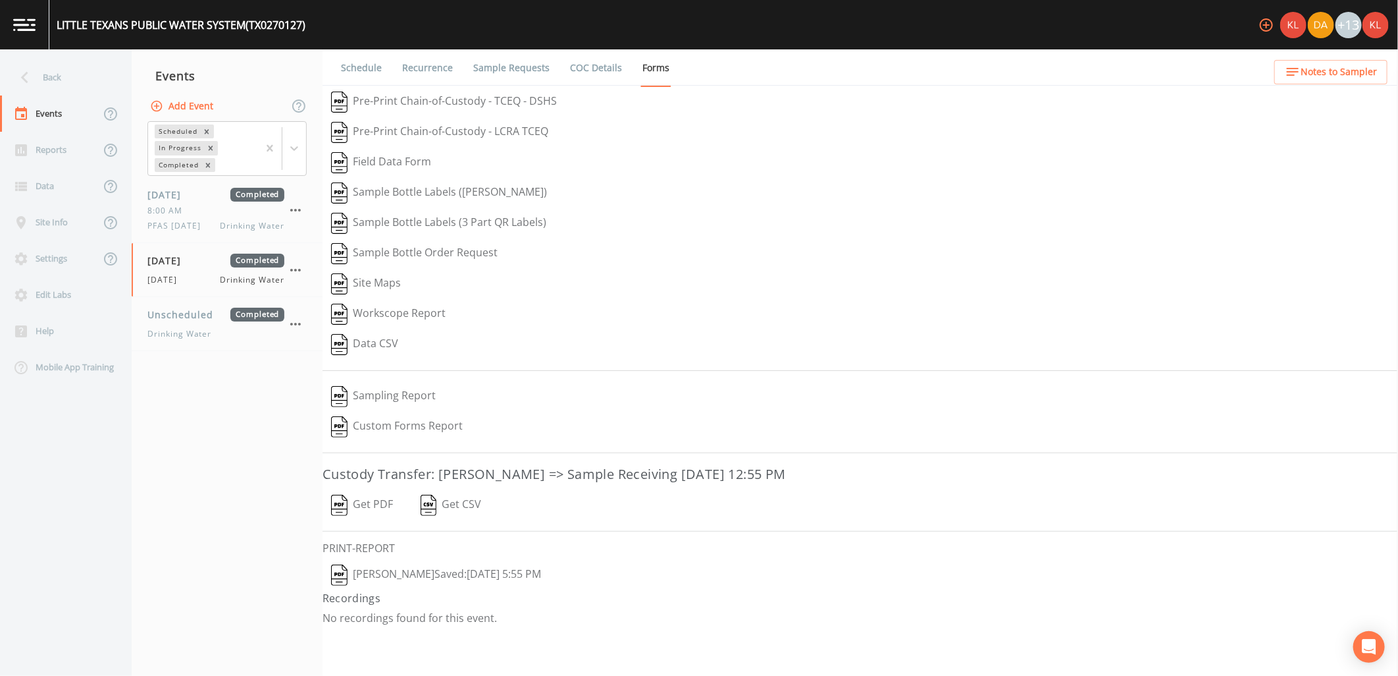
click at [374, 567] on button "Kler Teran  Saved: September 19, 2025 5:55 PM" at bounding box center [436, 575] width 227 height 30
